Goal: Task Accomplishment & Management: Use online tool/utility

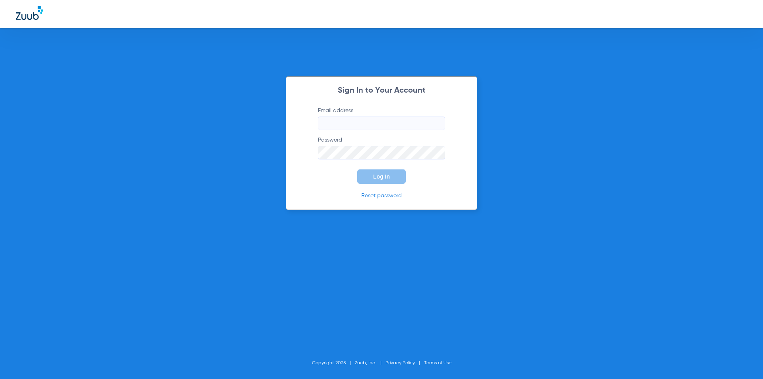
click at [360, 119] on input "Email address" at bounding box center [381, 123] width 127 height 14
drag, startPoint x: 414, startPoint y: 124, endPoint x: 190, endPoint y: 122, distance: 224.1
click at [190, 123] on div "Sign In to Your Account Email address [EMAIL_ADDRESS][DOMAIN_NAME] Password Req…" at bounding box center [381, 189] width 763 height 379
type input "[EMAIL_ADDRESS][DOMAIN_NAME]"
click at [357, 169] on button "Log In" at bounding box center [381, 176] width 48 height 14
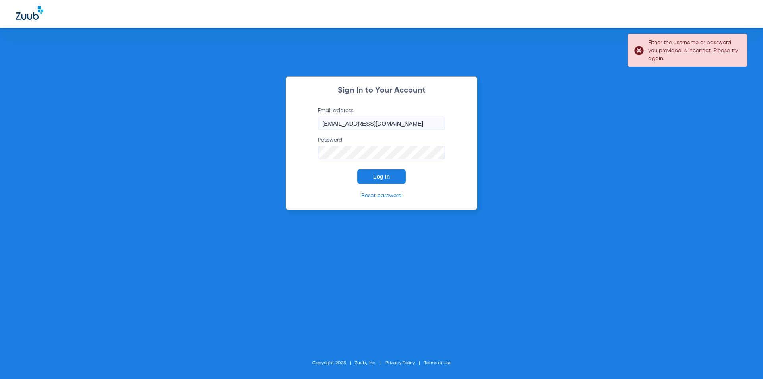
click at [282, 152] on div "Sign In to Your Account Email address bbelden@lumiodental.com Password Log In R…" at bounding box center [381, 189] width 763 height 379
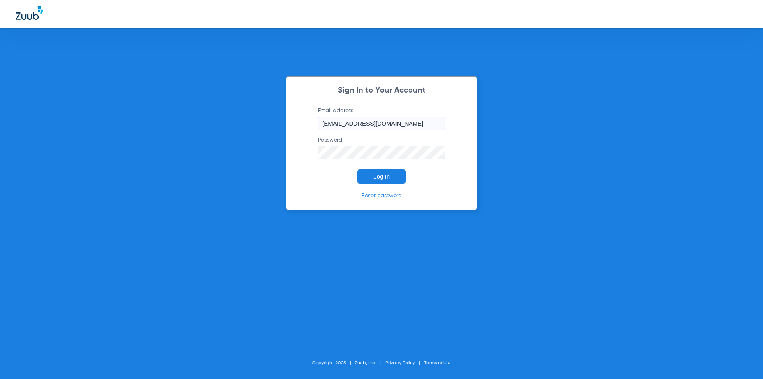
click at [392, 169] on form "Email address bbelden@lumiodental.com Password Log In" at bounding box center [381, 144] width 151 height 77
click at [390, 173] on button "Log In" at bounding box center [381, 176] width 48 height 14
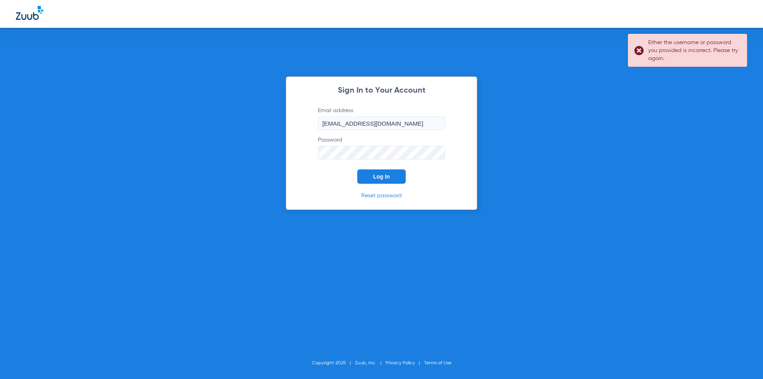
click at [232, 157] on div "Sign In to Your Account Email address bbelden@lumiodental.com Password Log In R…" at bounding box center [381, 189] width 763 height 379
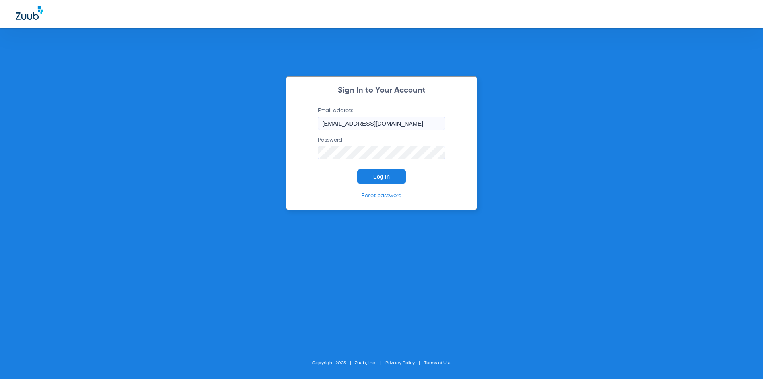
click at [357, 169] on button "Log In" at bounding box center [381, 176] width 48 height 14
click at [267, 155] on div "Sign In to Your Account Email address bbelden@lumiodental.com Password Log In R…" at bounding box center [381, 189] width 763 height 379
click at [357, 169] on button "Log In" at bounding box center [381, 176] width 48 height 14
click at [285, 157] on div "Sign In to Your Account Email address bbelden@lumiodental.com Password Log In R…" at bounding box center [381, 189] width 763 height 379
click at [357, 169] on button "Log In" at bounding box center [381, 176] width 48 height 14
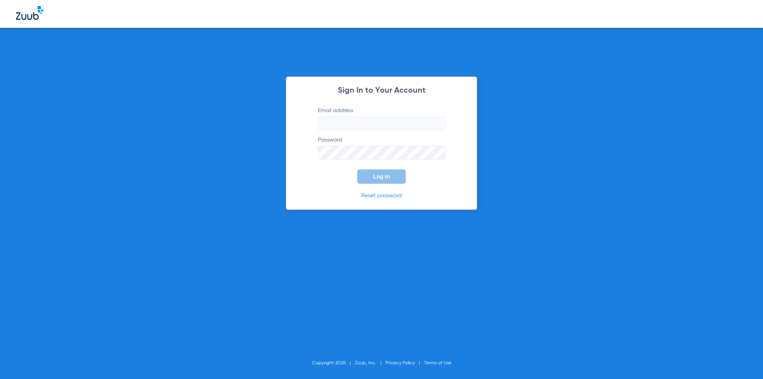
click at [370, 127] on input "Email address" at bounding box center [381, 123] width 127 height 14
type input "[EMAIL_ADDRESS][DOMAIN_NAME]"
click at [385, 180] on button "Log In" at bounding box center [381, 176] width 48 height 14
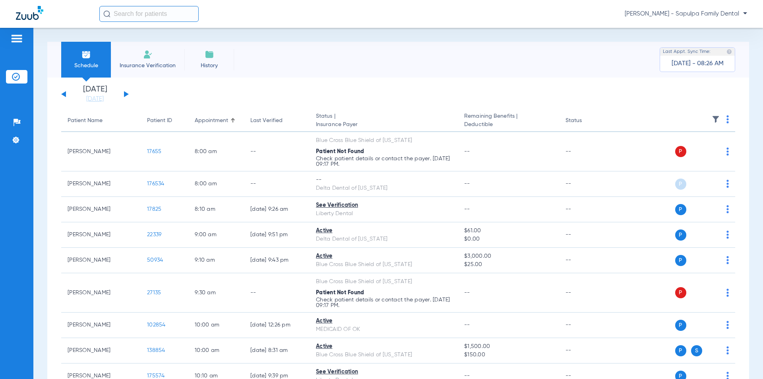
click at [118, 93] on li "[DATE] [DATE]" at bounding box center [95, 93] width 48 height 17
click at [126, 96] on button at bounding box center [126, 94] width 5 height 6
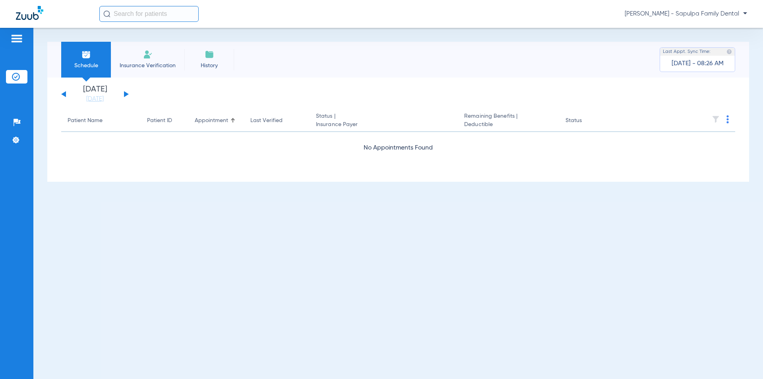
click at [124, 96] on div "[DATE] [DATE] [DATE] [DATE] [DATE] [DATE] [DATE] [DATE] [DATE] [DATE] [DATE] [D…" at bounding box center [95, 93] width 68 height 17
click at [66, 95] on div "[DATE] [DATE] [DATE] [DATE] [DATE] [DATE] [DATE] [DATE] [DATE] [DATE] [DATE] [D…" at bounding box center [95, 93] width 68 height 17
click at [64, 97] on div "[DATE] [DATE] [DATE] [DATE] [DATE] [DATE] [DATE] [DATE] [DATE] [DATE] [DATE] [D…" at bounding box center [95, 93] width 68 height 17
click at [123, 94] on div "[DATE] [DATE] [DATE] [DATE] [DATE] [DATE] [DATE] [DATE] [DATE] [DATE] [DATE] [D…" at bounding box center [95, 93] width 68 height 17
click at [126, 94] on button at bounding box center [126, 94] width 5 height 6
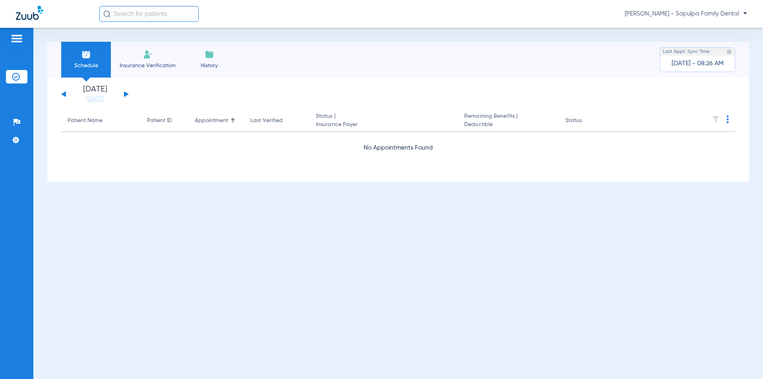
click at [126, 94] on button at bounding box center [126, 94] width 5 height 6
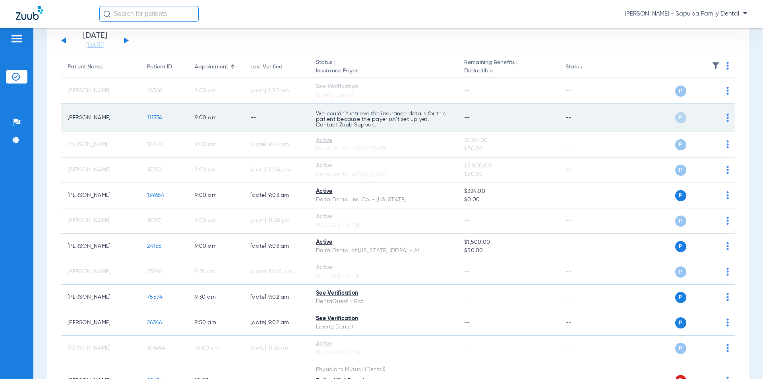
scroll to position [40, 0]
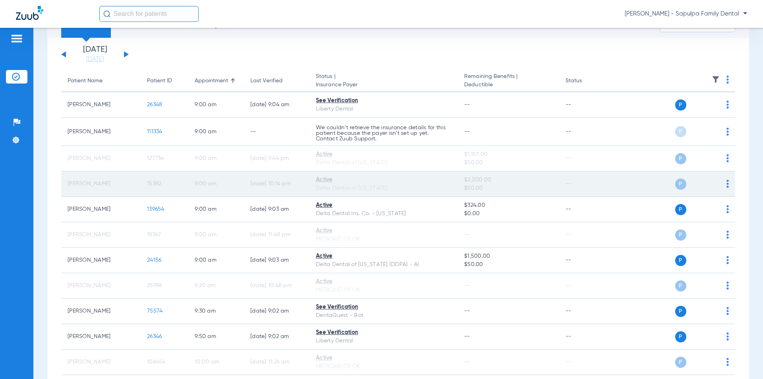
click at [174, 183] on td "15382" at bounding box center [165, 183] width 48 height 25
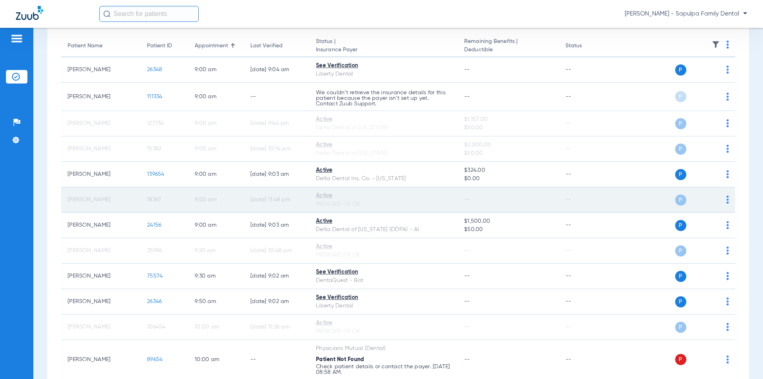
scroll to position [79, 0]
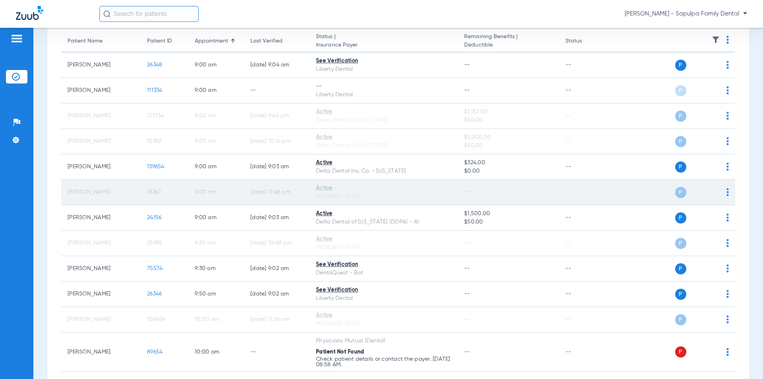
click at [215, 193] on td "9:00 AM" at bounding box center [216, 192] width 56 height 25
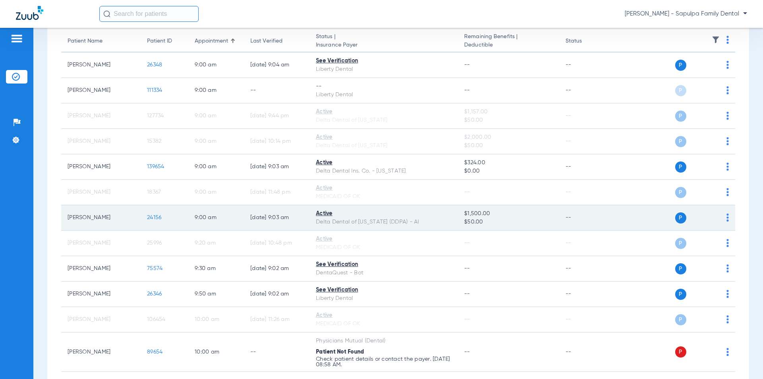
click at [198, 221] on td "9:00 AM" at bounding box center [216, 217] width 56 height 25
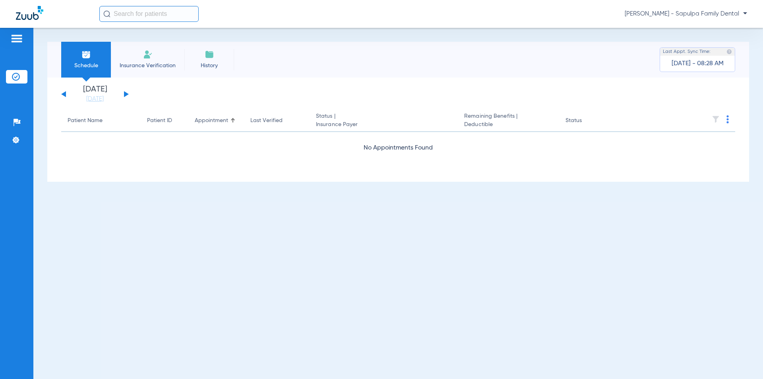
scroll to position [0, 0]
click at [65, 93] on button at bounding box center [63, 94] width 5 height 6
click at [124, 95] on button at bounding box center [126, 94] width 5 height 6
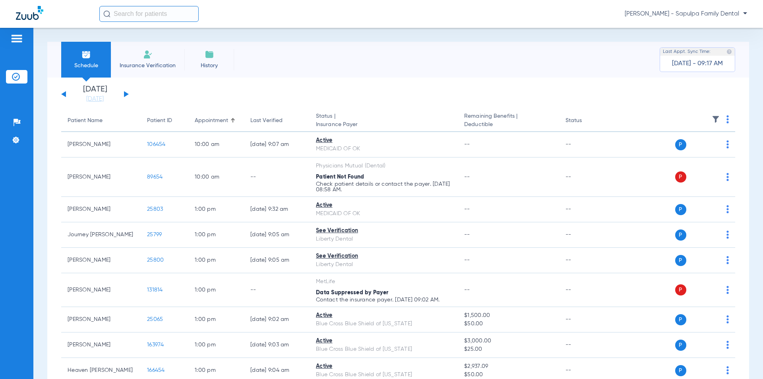
drag, startPoint x: 138, startPoint y: 17, endPoint x: 93, endPoint y: 32, distance: 47.7
click at [138, 17] on input "text" at bounding box center [148, 14] width 99 height 16
click at [145, 15] on input "text" at bounding box center [148, 14] width 99 height 16
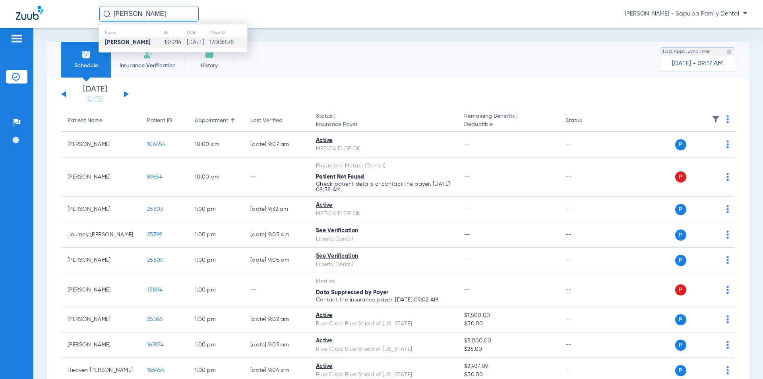
type input "[PERSON_NAME]"
click at [122, 42] on strong "[PERSON_NAME]" at bounding box center [128, 42] width 46 height 6
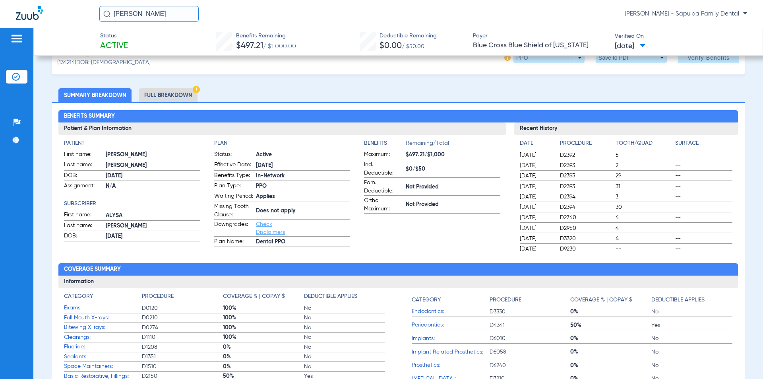
scroll to position [40, 0]
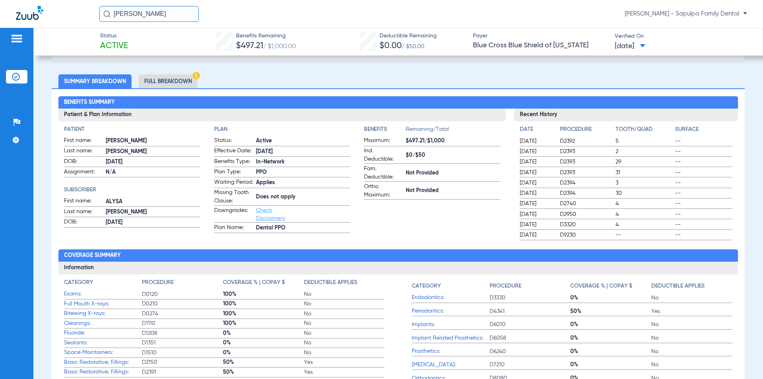
drag, startPoint x: 172, startPoint y: 13, endPoint x: 101, endPoint y: 18, distance: 71.3
click at [101, 18] on input "[PERSON_NAME]" at bounding box center [148, 14] width 99 height 16
click at [15, 38] on img at bounding box center [16, 39] width 13 height 10
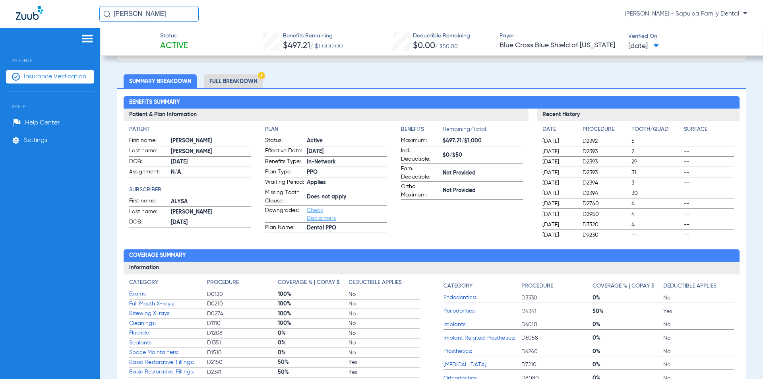
click at [59, 76] on span "Insurance Verification" at bounding box center [55, 77] width 62 height 8
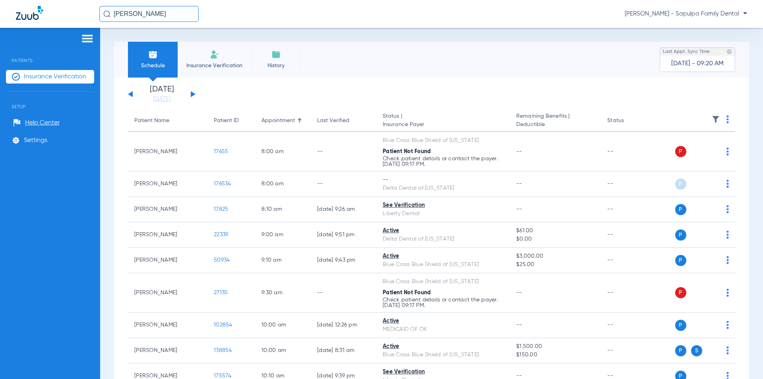
click at [194, 99] on div "[DATE] [DATE] [DATE] [DATE] [DATE] [DATE] [DATE] [DATE] [DATE] [DATE] [DATE] [D…" at bounding box center [162, 93] width 68 height 17
click at [191, 93] on button at bounding box center [193, 94] width 5 height 6
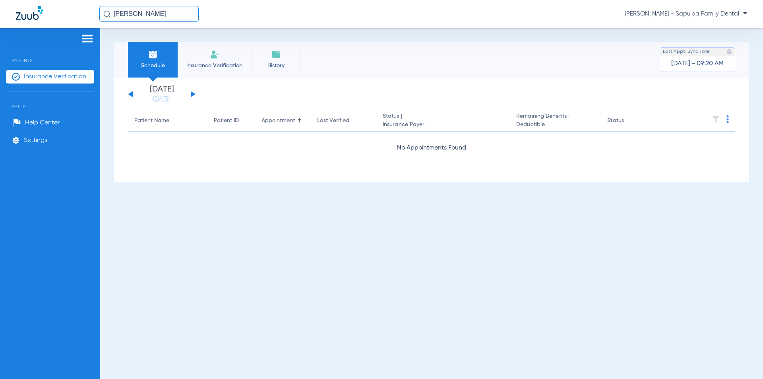
click at [191, 93] on button at bounding box center [193, 94] width 5 height 6
click at [191, 95] on button at bounding box center [193, 94] width 5 height 6
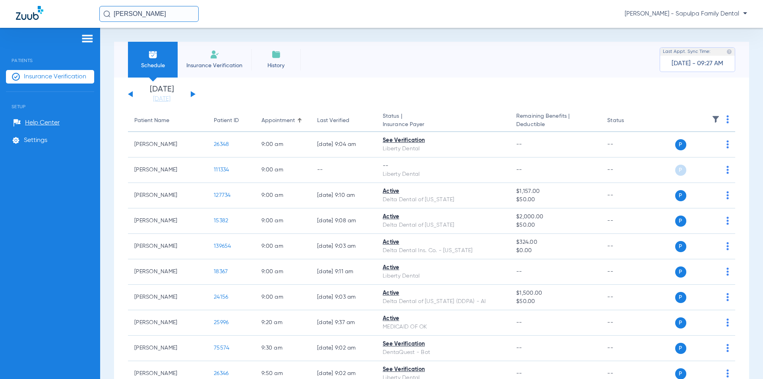
click at [288, 121] on div "Appointment" at bounding box center [277, 120] width 33 height 8
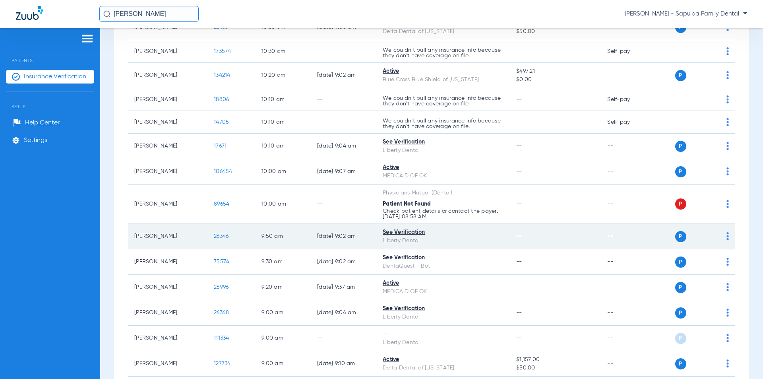
scroll to position [1079, 0]
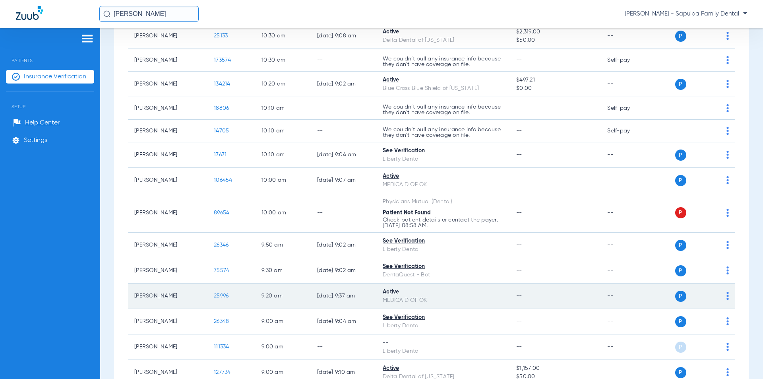
click at [387, 292] on div "Active" at bounding box center [443, 292] width 121 height 8
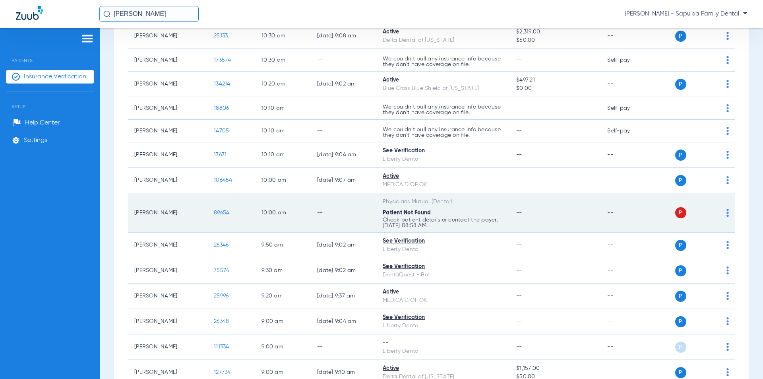
scroll to position [1039, 0]
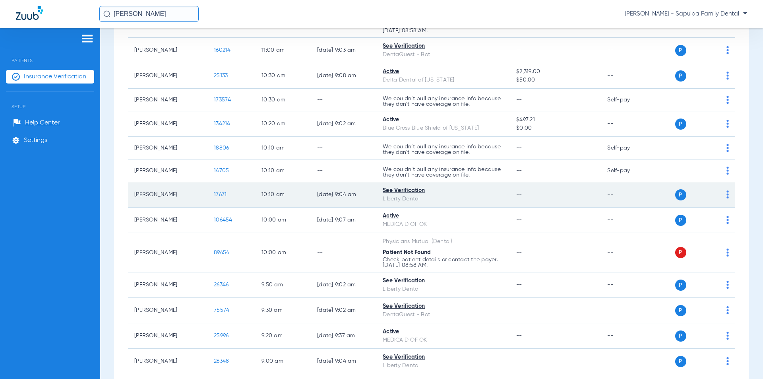
click at [397, 191] on div "See Verification" at bounding box center [443, 190] width 121 height 8
click at [402, 190] on div "See Verification" at bounding box center [443, 190] width 121 height 8
drag, startPoint x: 424, startPoint y: 190, endPoint x: 459, endPoint y: 193, distance: 35.9
click at [424, 190] on div "See Verification" at bounding box center [443, 190] width 121 height 8
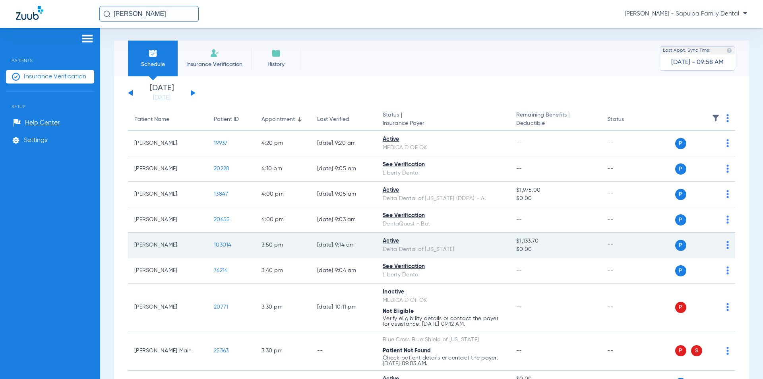
scroll to position [0, 0]
